Goal: Obtain resource: Obtain resource

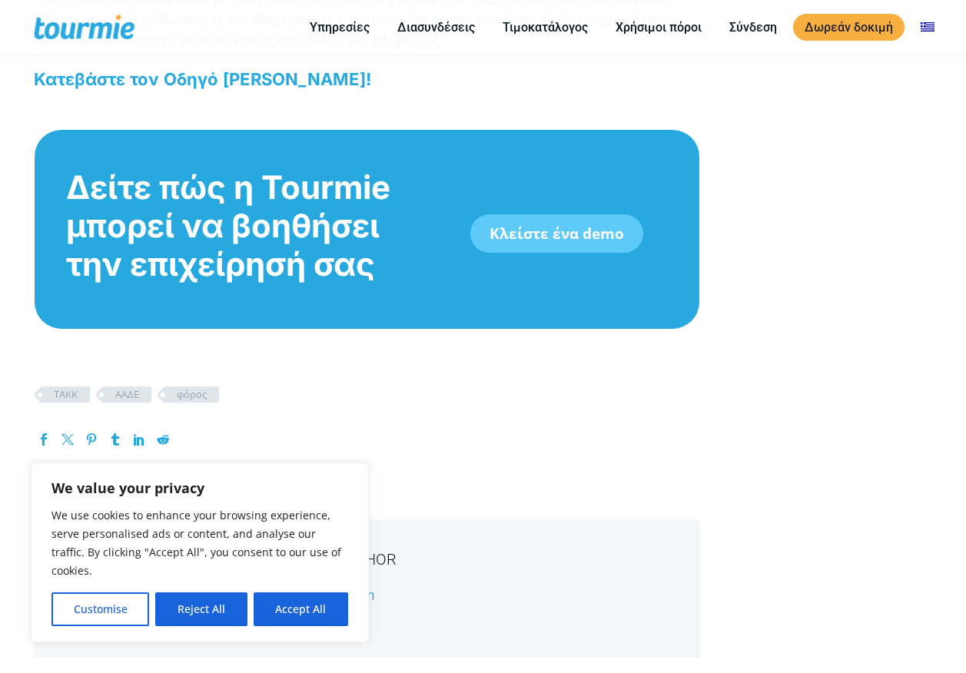
scroll to position [2435, 0]
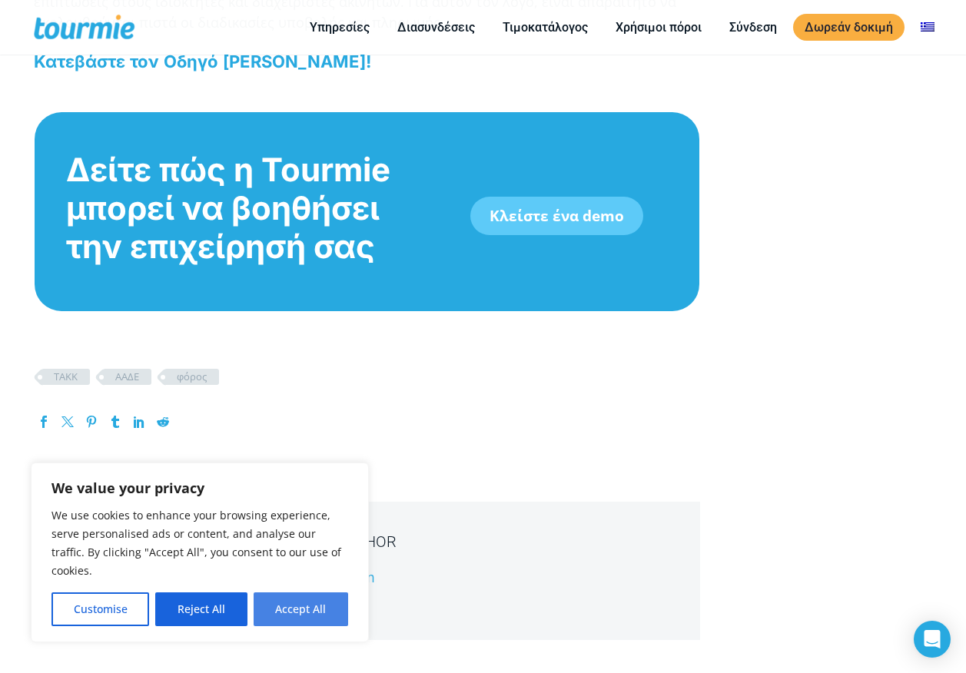
click at [334, 612] on button "Accept All" at bounding box center [301, 610] width 95 height 34
checkbox input "true"
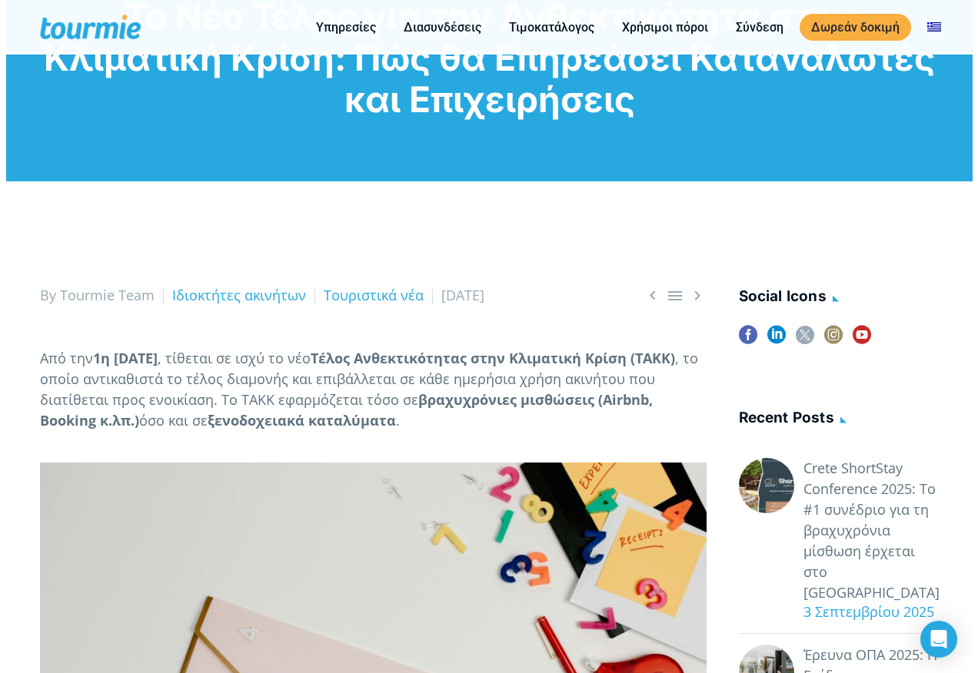
scroll to position [0, 0]
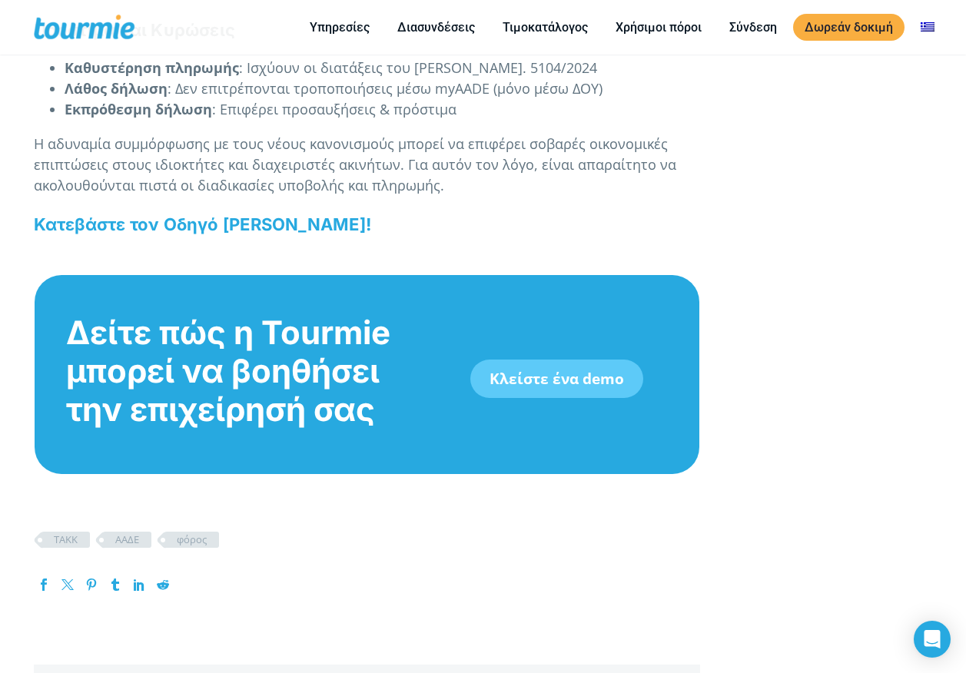
scroll to position [2132, 0]
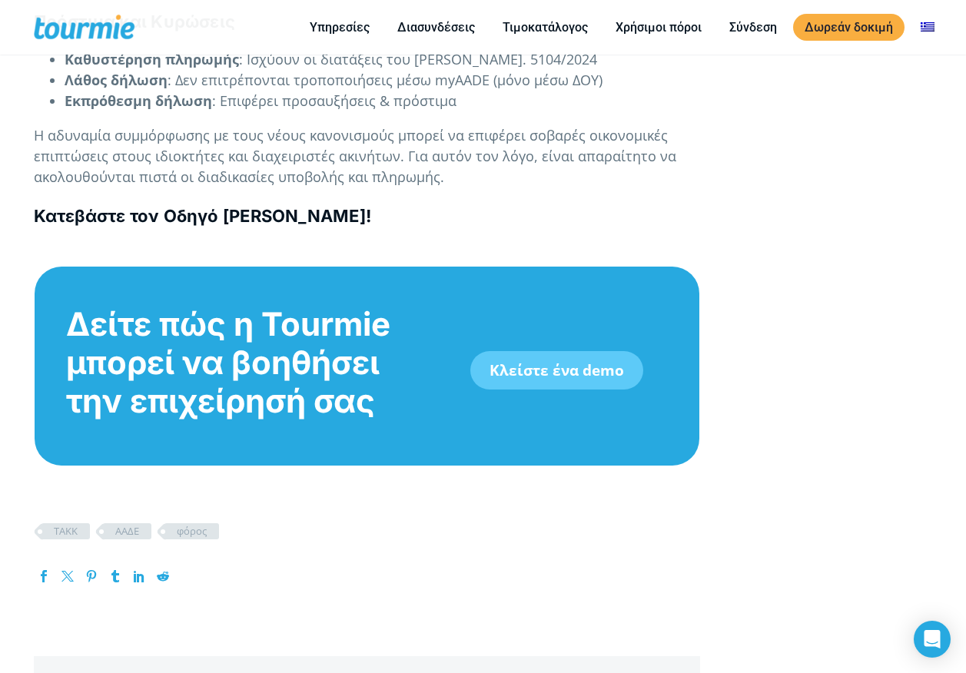
click at [227, 226] on b "Κατεβάστε τον Οδηγό [PERSON_NAME]!" at bounding box center [202, 216] width 337 height 20
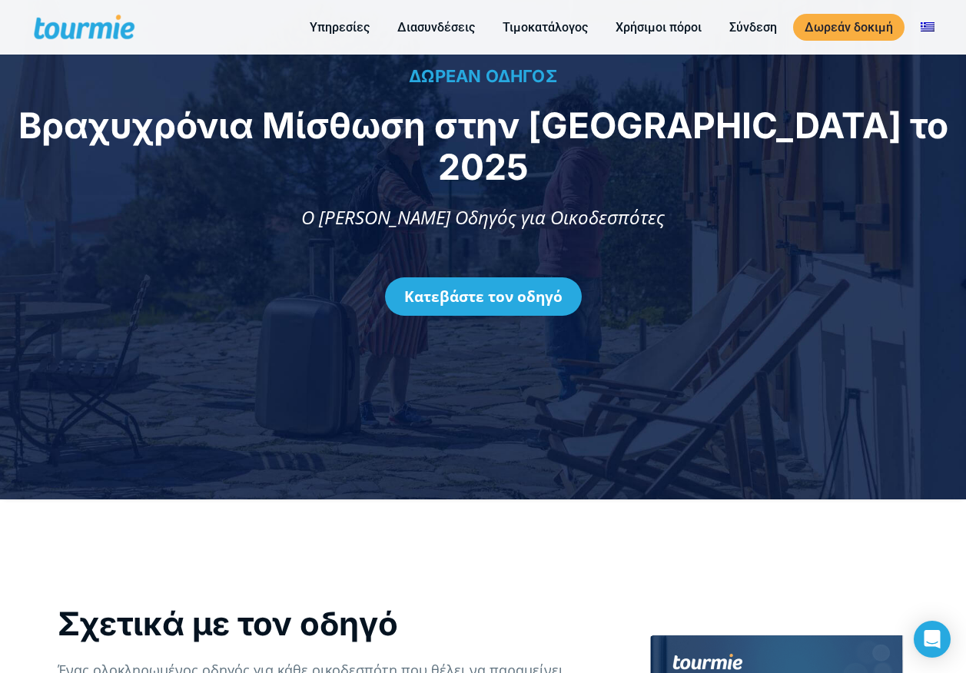
scroll to position [155, 0]
